Goal: Task Accomplishment & Management: Manage account settings

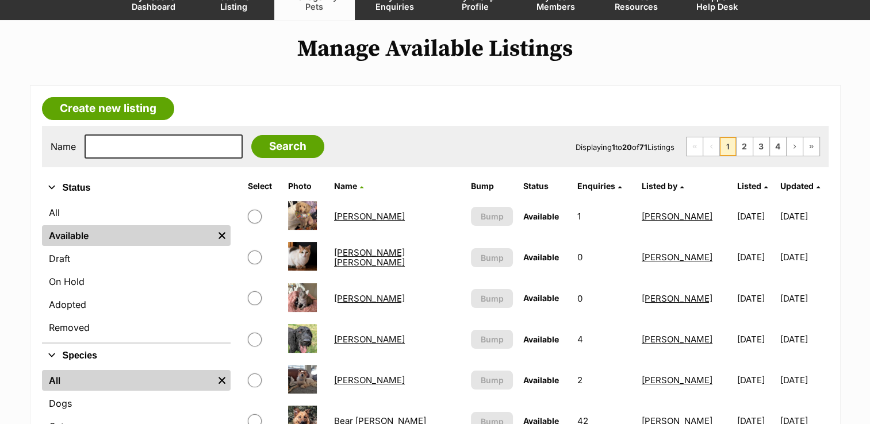
scroll to position [115, 0]
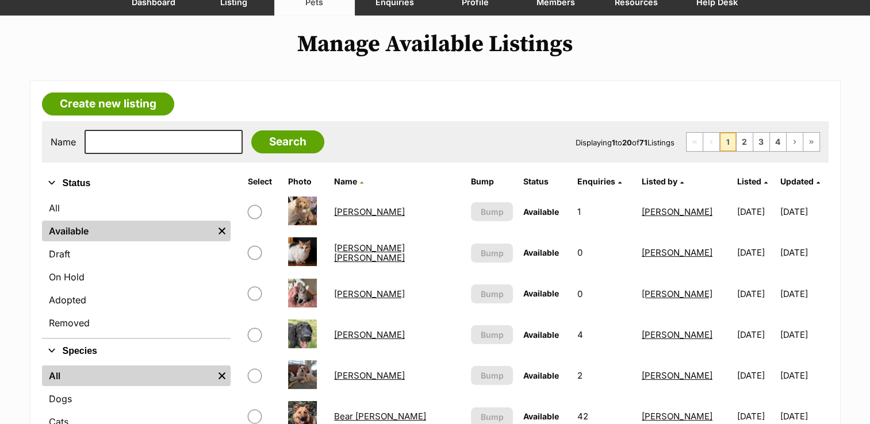
click at [359, 252] on link "[PERSON_NAME] [PERSON_NAME]" at bounding box center [369, 253] width 71 height 21
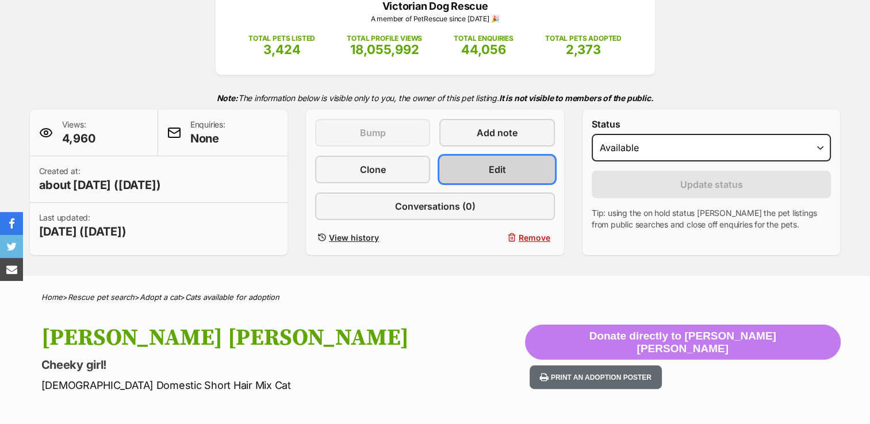
click at [495, 165] on span "Edit" at bounding box center [497, 170] width 17 height 14
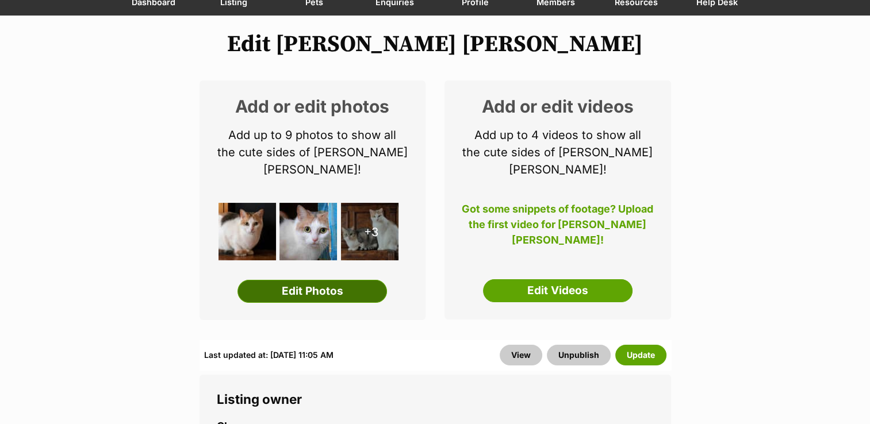
click at [308, 280] on link "Edit Photos" at bounding box center [312, 291] width 150 height 23
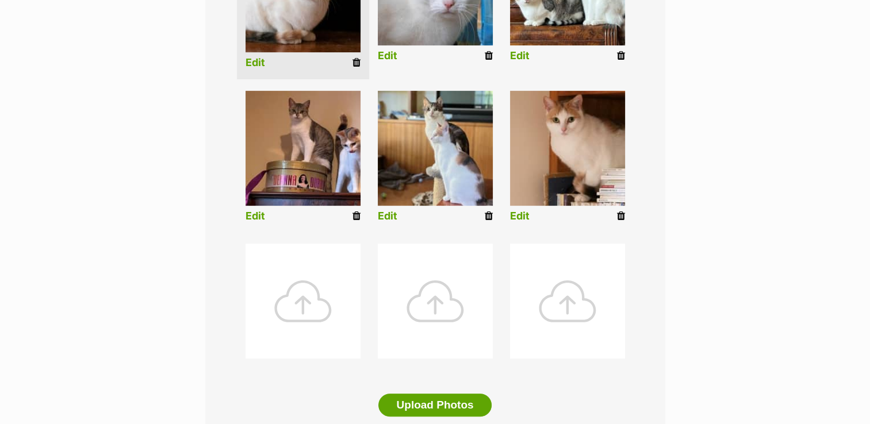
scroll to position [403, 0]
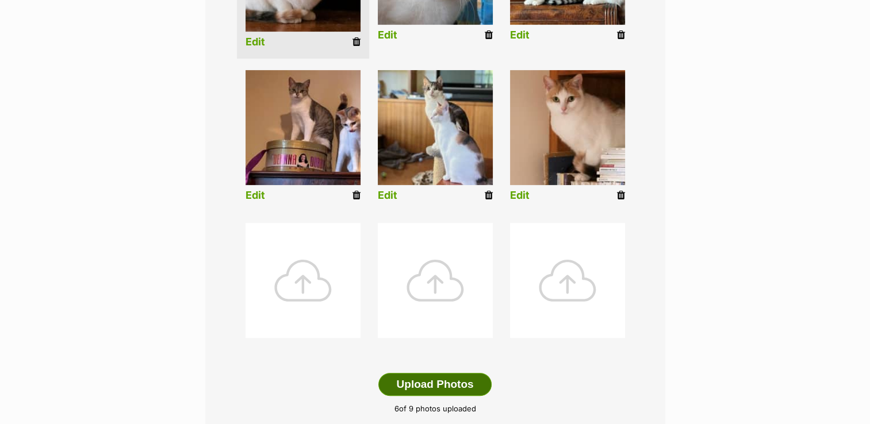
click at [442, 387] on button "Upload Photos" at bounding box center [434, 384] width 113 height 23
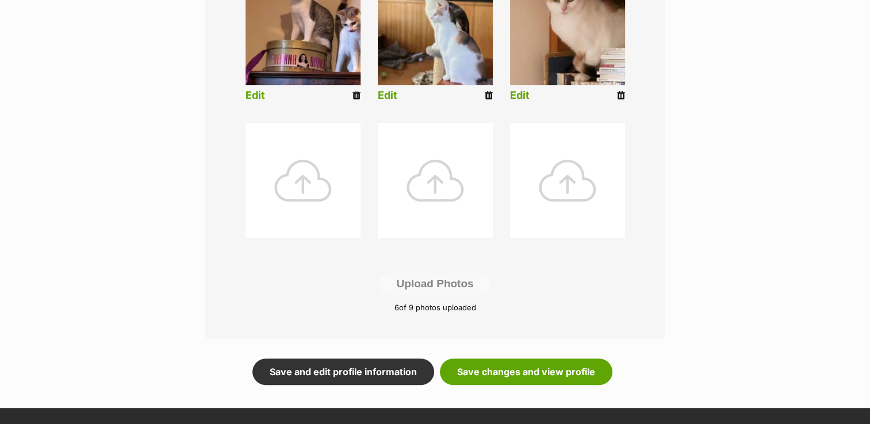
scroll to position [633, 0]
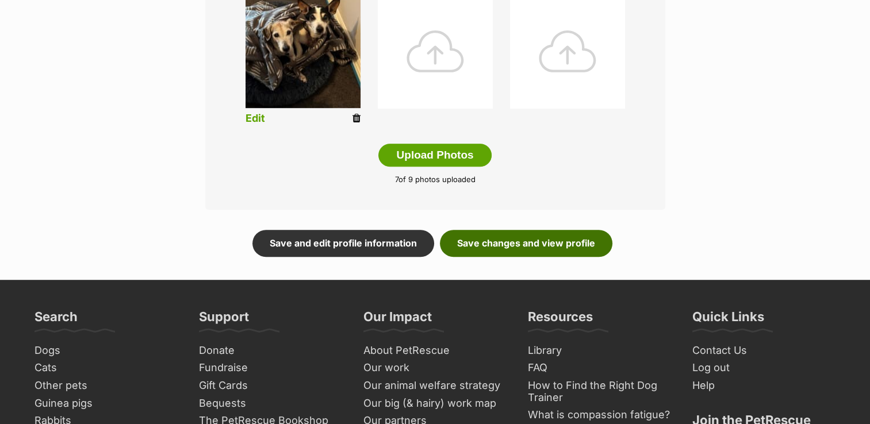
click at [566, 243] on link "Save changes and view profile" at bounding box center [526, 243] width 173 height 26
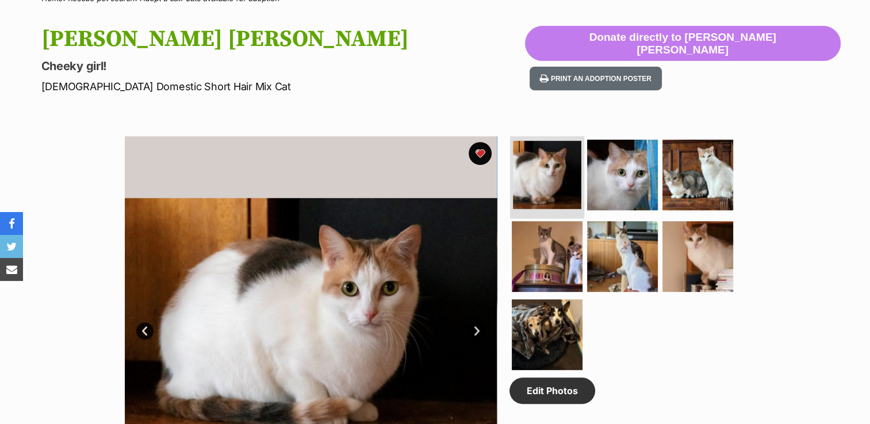
scroll to position [633, 0]
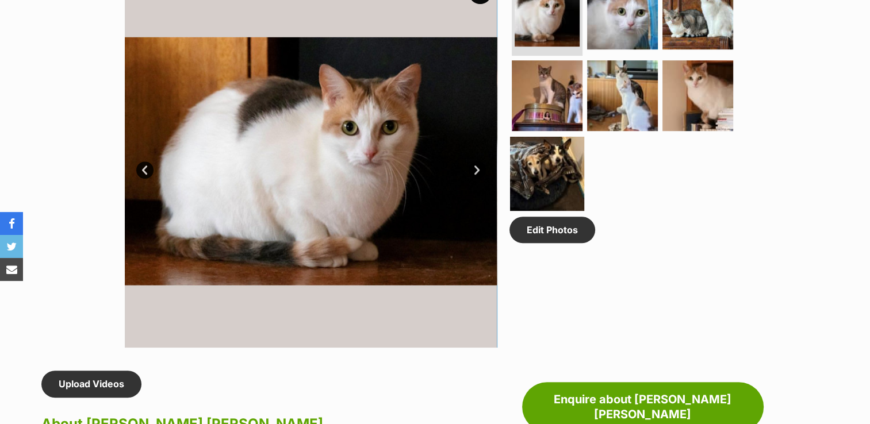
click at [529, 143] on img at bounding box center [547, 174] width 74 height 74
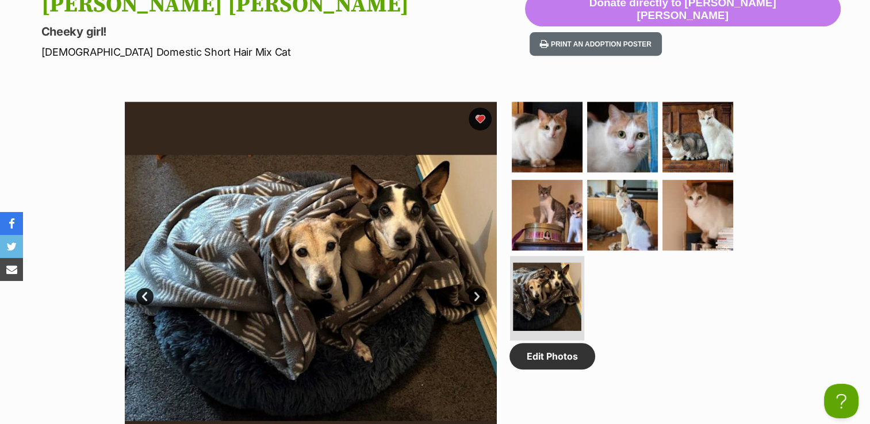
scroll to position [575, 0]
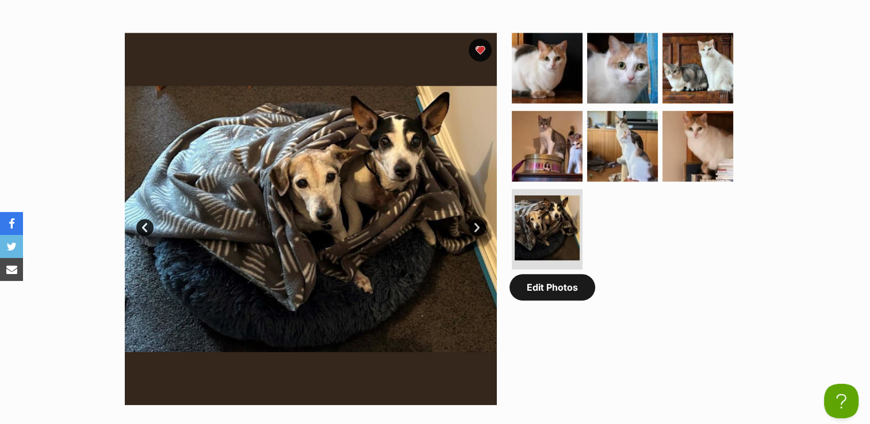
click at [546, 286] on link "Edit Photos" at bounding box center [552, 287] width 86 height 26
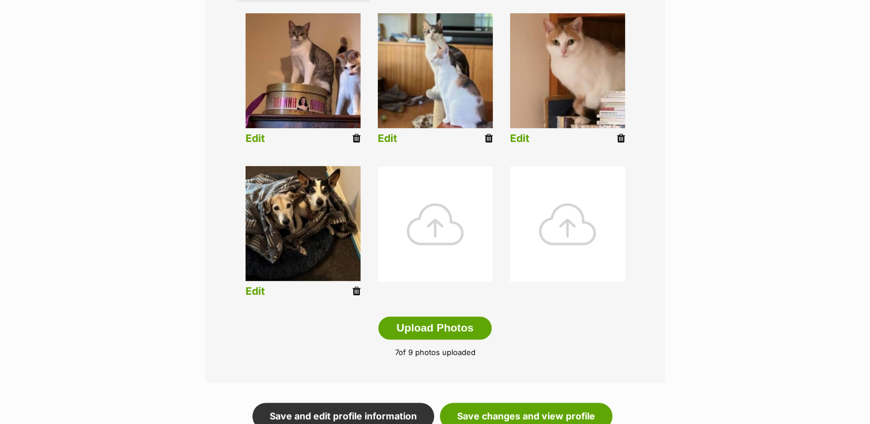
scroll to position [460, 0]
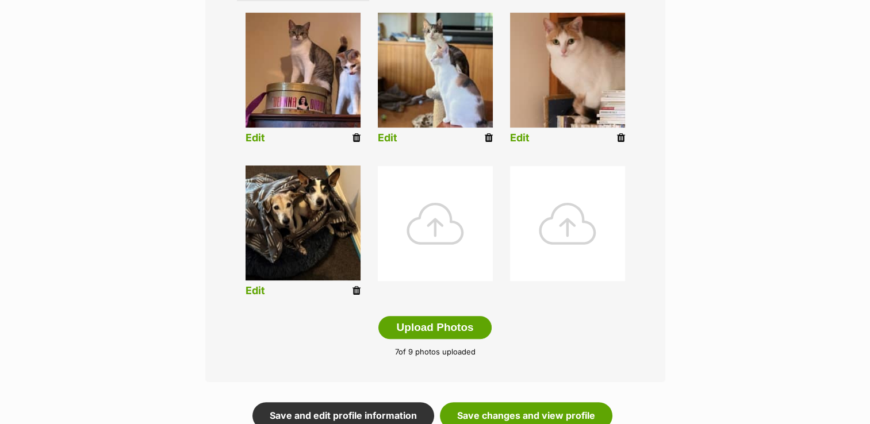
click at [359, 289] on icon at bounding box center [356, 291] width 8 height 10
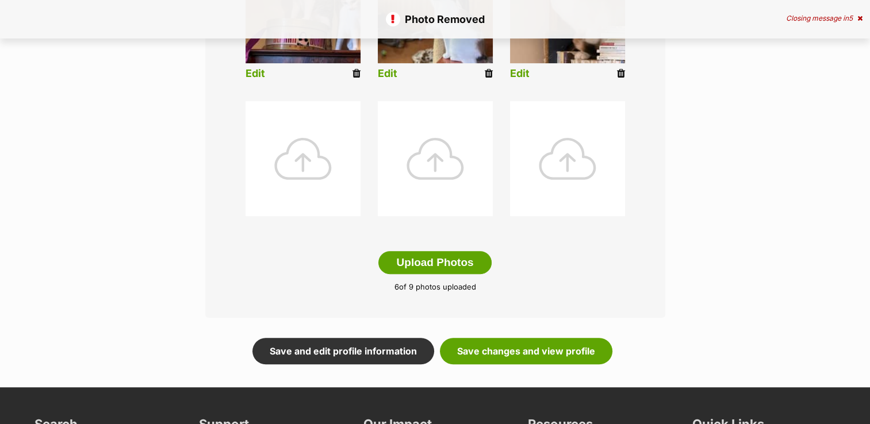
scroll to position [575, 0]
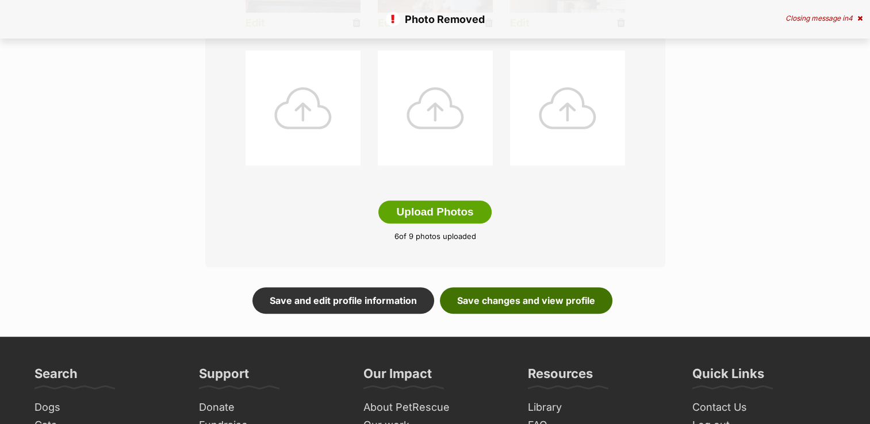
click at [570, 288] on link "Save changes and view profile" at bounding box center [526, 301] width 173 height 26
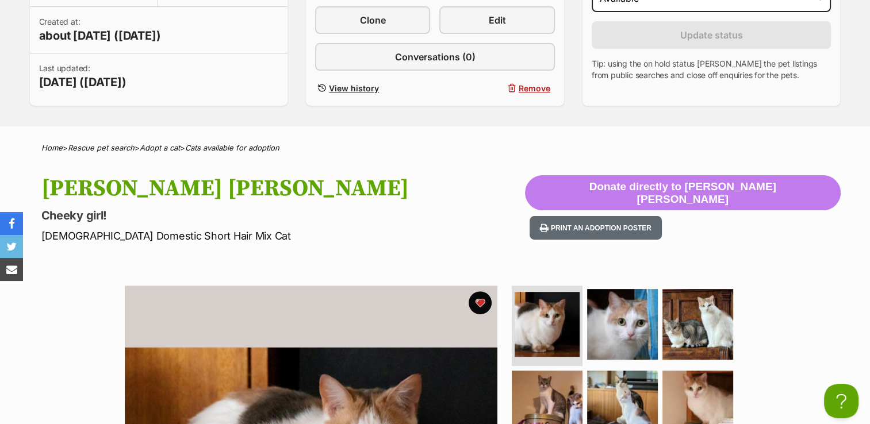
scroll to position [518, 0]
